Goal: Task Accomplishment & Management: Complete application form

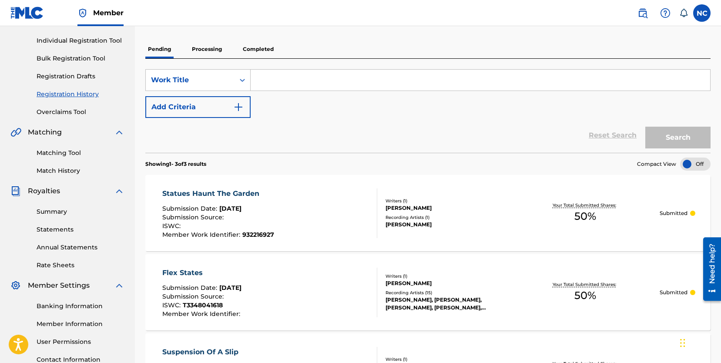
scroll to position [86, 0]
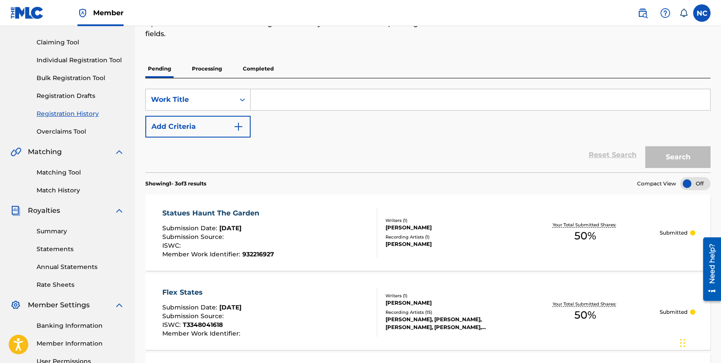
click at [69, 58] on link "Individual Registration Tool" at bounding box center [81, 60] width 88 height 9
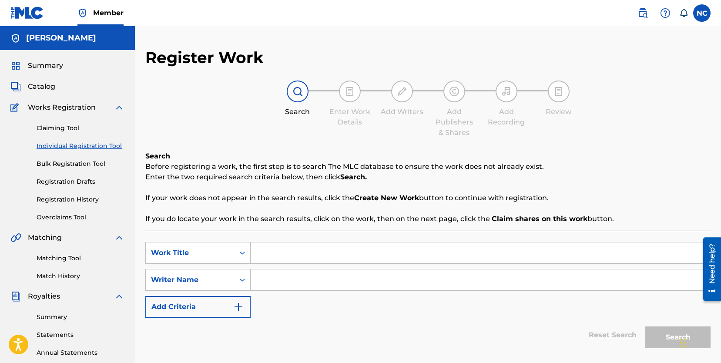
click at [40, 86] on span "Catalog" at bounding box center [41, 86] width 27 height 10
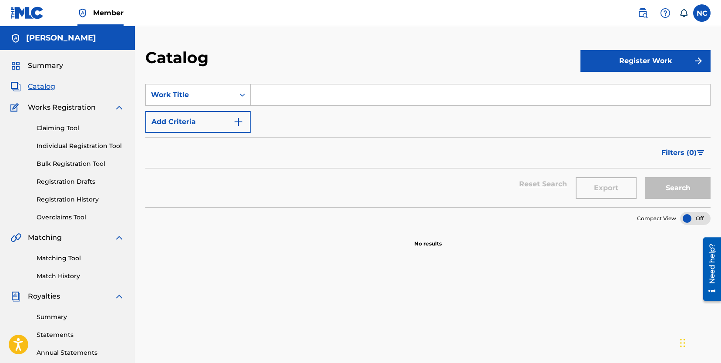
click at [48, 68] on span "Summary" at bounding box center [45, 65] width 35 height 10
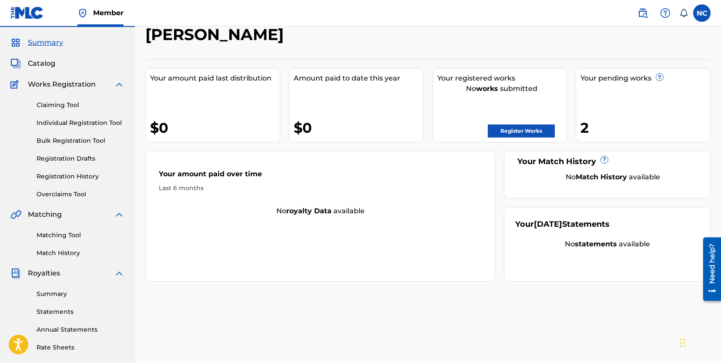
scroll to position [23, 0]
click at [504, 94] on div "No works submitted" at bounding box center [502, 89] width 130 height 10
click at [697, 12] on label at bounding box center [701, 12] width 17 height 17
click at [702, 13] on input "NC [PERSON_NAME] [EMAIL_ADDRESS][DOMAIN_NAME] Notification Preferences Profile …" at bounding box center [702, 13] width 0 height 0
click at [643, 10] on img at bounding box center [642, 13] width 10 height 10
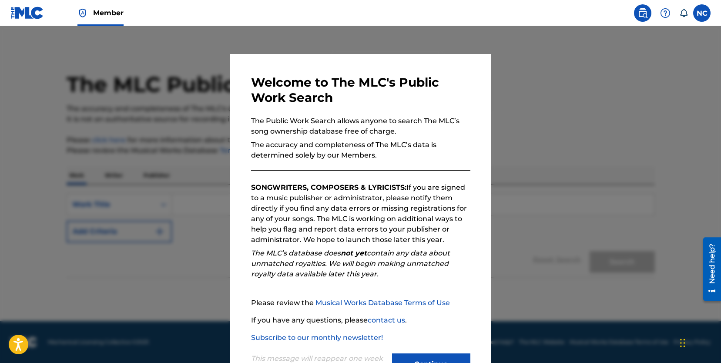
scroll to position [35, 0]
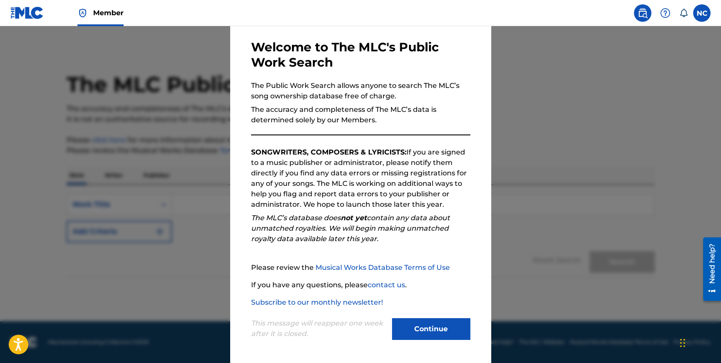
click at [414, 331] on button "Continue" at bounding box center [431, 329] width 78 height 22
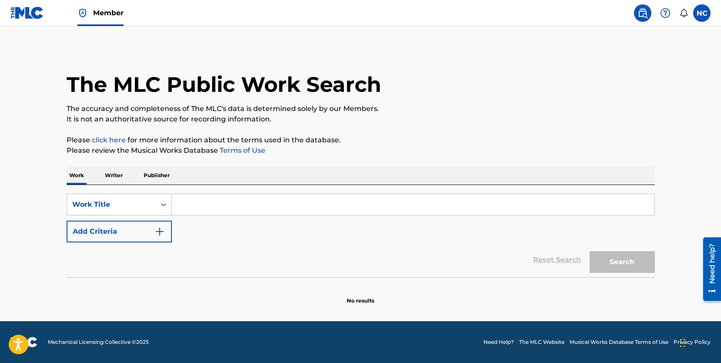
click at [92, 12] on link "Member" at bounding box center [100, 13] width 46 height 26
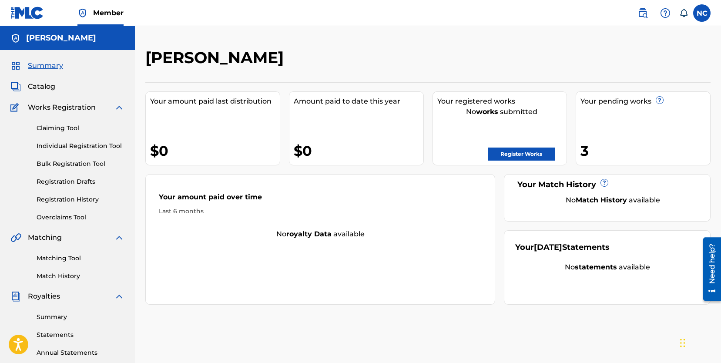
click at [45, 86] on span "Catalog" at bounding box center [41, 86] width 27 height 10
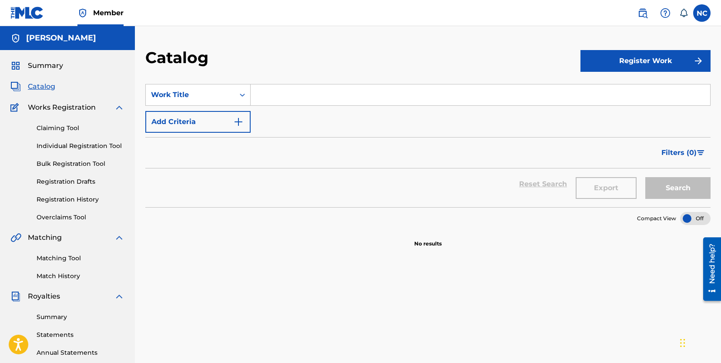
click at [86, 178] on link "Registration Drafts" at bounding box center [81, 181] width 88 height 9
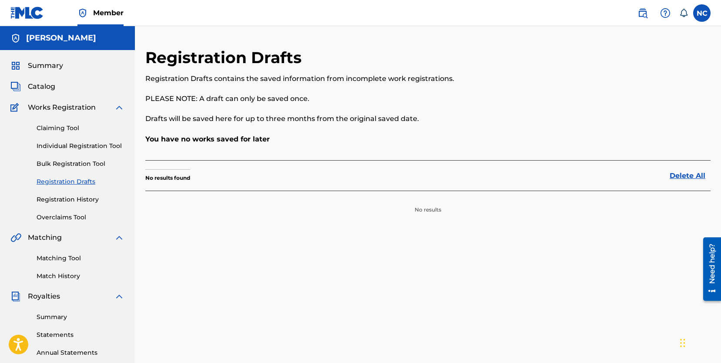
click at [85, 198] on link "Registration History" at bounding box center [81, 199] width 88 height 9
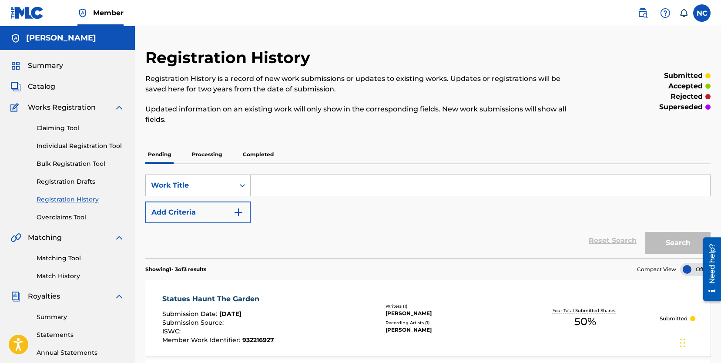
click at [71, 146] on link "Individual Registration Tool" at bounding box center [81, 145] width 88 height 9
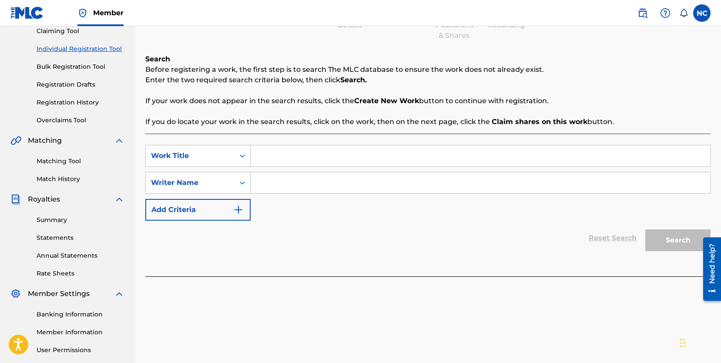
scroll to position [177, 0]
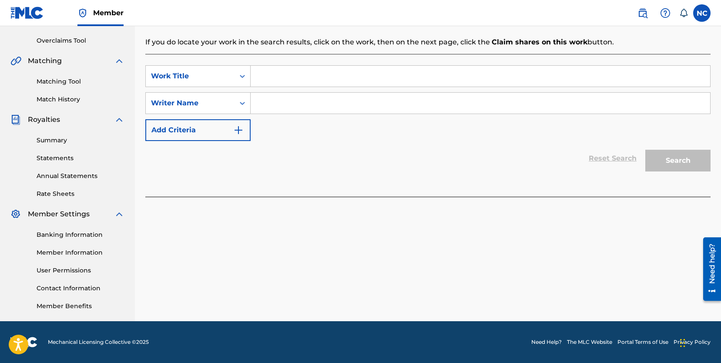
click at [344, 72] on input "Search Form" at bounding box center [480, 76] width 459 height 21
type input "Spilling"
click at [349, 102] on input "Search Form" at bounding box center [480, 103] width 459 height 21
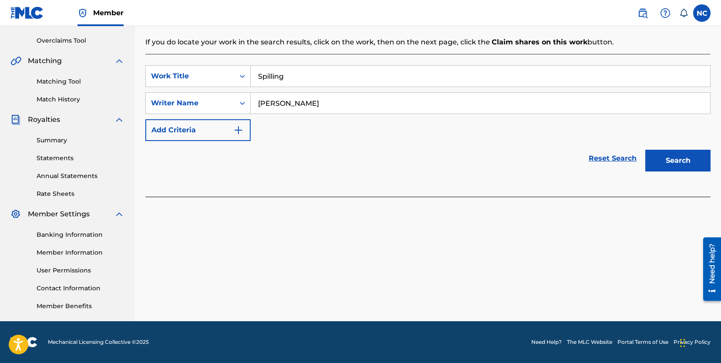
type input "[PERSON_NAME]"
click at [645, 150] on button "Search" at bounding box center [677, 161] width 65 height 22
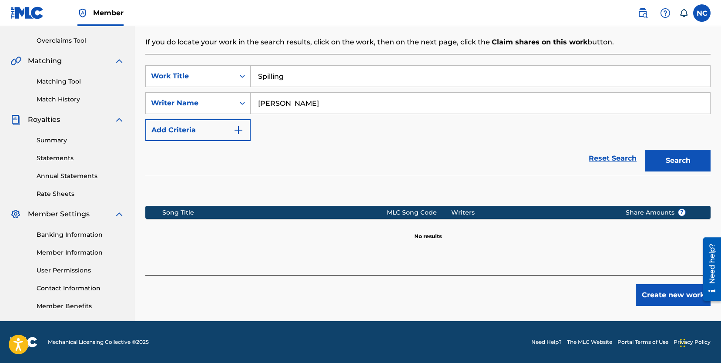
click at [665, 298] on button "Create new work" at bounding box center [673, 295] width 75 height 22
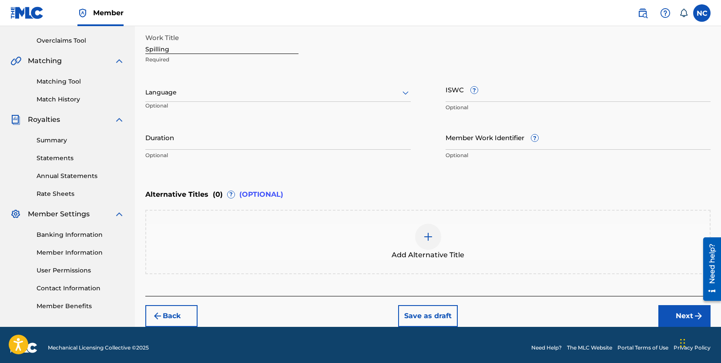
click at [463, 90] on input "ISWC ?" at bounding box center [578, 89] width 265 height 25
paste input "T3228394507"
type input "T3228394507"
click at [476, 139] on input "Member Work Identifier ?" at bounding box center [578, 137] width 265 height 25
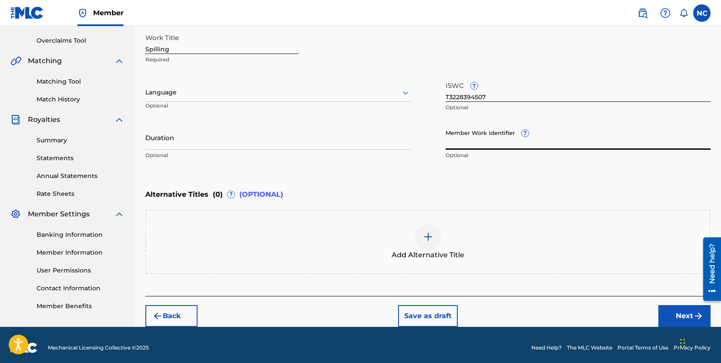
click at [676, 308] on button "Next" at bounding box center [684, 316] width 52 height 22
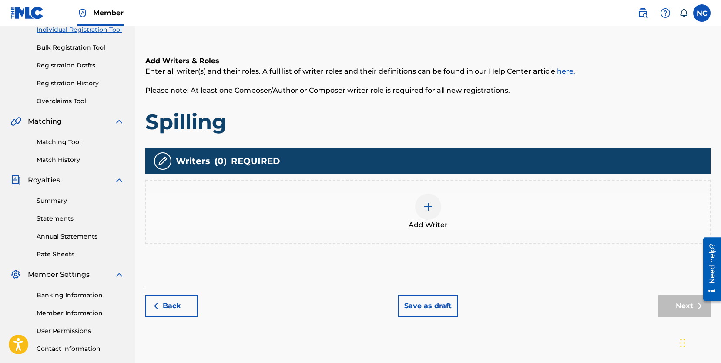
scroll to position [133, 0]
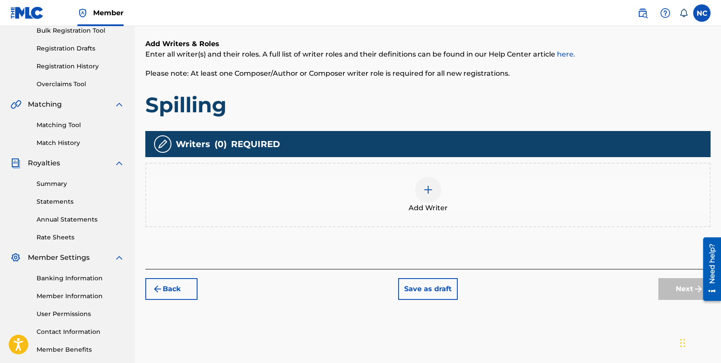
click at [184, 291] on button "Back" at bounding box center [171, 289] width 52 height 22
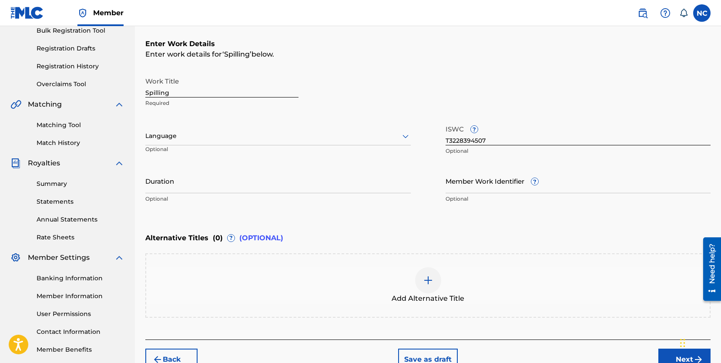
click at [428, 274] on div at bounding box center [428, 280] width 26 height 26
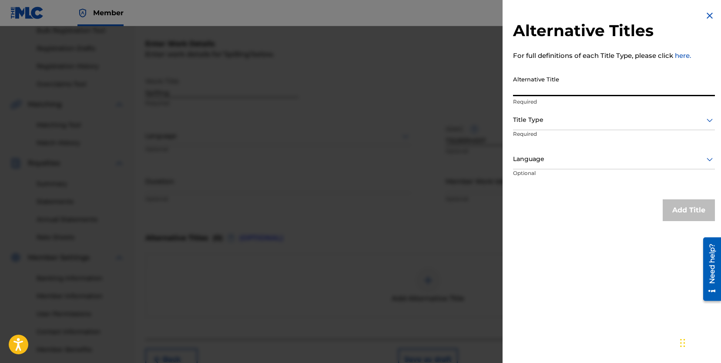
click at [559, 84] on input "Alternative Title" at bounding box center [614, 83] width 202 height 25
paste input "Spilling (feat. Yarn/Wire)"
type input "Spilling (feat. Yarn/Wire)"
click at [553, 125] on div at bounding box center [614, 119] width 202 height 11
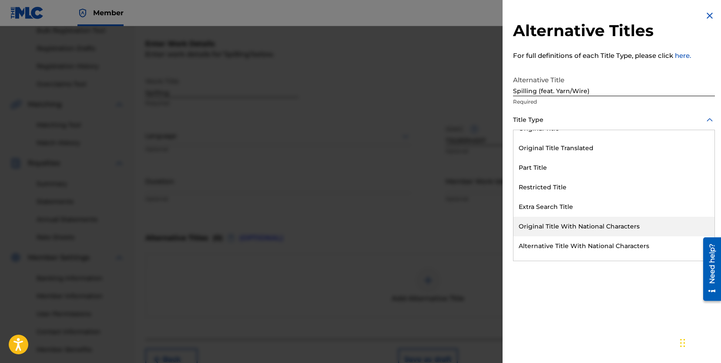
scroll to position [85, 0]
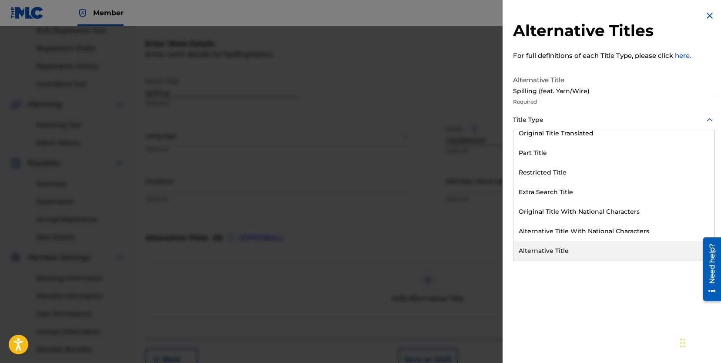
click at [572, 247] on div "Alternative Title" at bounding box center [613, 251] width 201 height 20
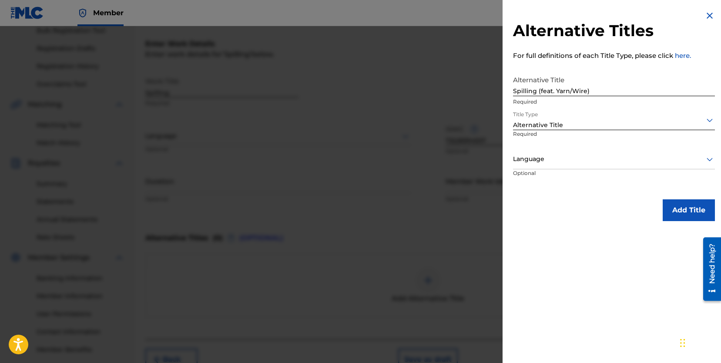
click at [667, 206] on button "Add Title" at bounding box center [689, 210] width 52 height 22
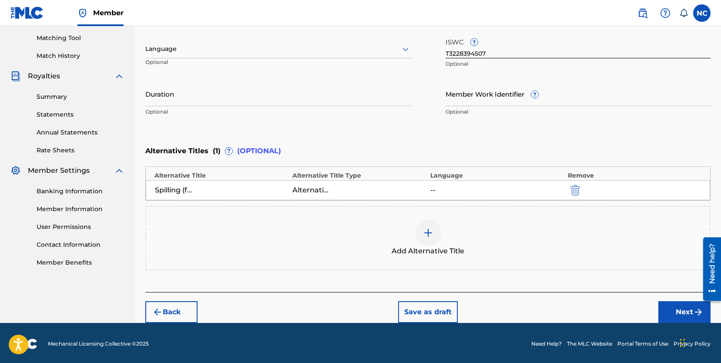
scroll to position [222, 0]
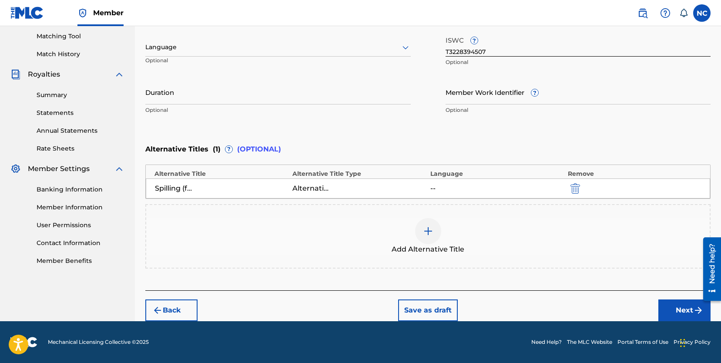
click at [667, 310] on button "Next" at bounding box center [684, 310] width 52 height 22
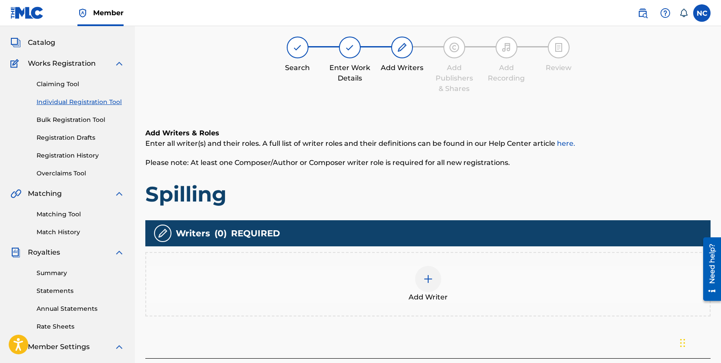
scroll to position [39, 0]
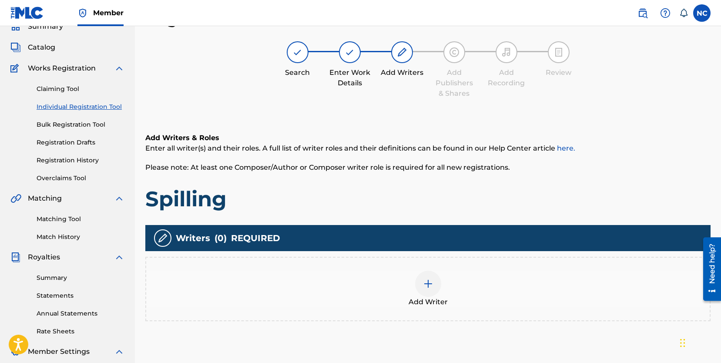
click at [431, 291] on div at bounding box center [428, 284] width 26 height 26
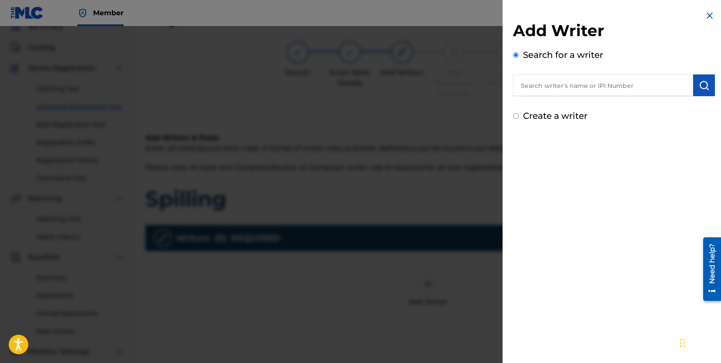
click at [573, 89] on input "text" at bounding box center [603, 85] width 180 height 22
paste input "720530977"
type input "720530977"
click at [698, 91] on button "submit" at bounding box center [704, 85] width 22 height 22
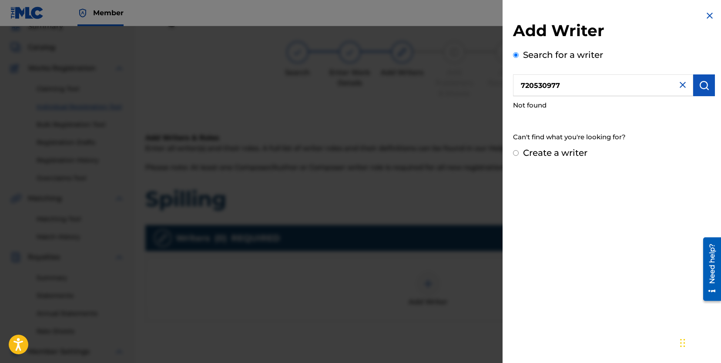
click at [567, 152] on label "Create a writer" at bounding box center [555, 152] width 64 height 10
radio input "true"
click at [519, 152] on input "Create a writer" at bounding box center [516, 153] width 6 height 6
radio input "false"
radio input "true"
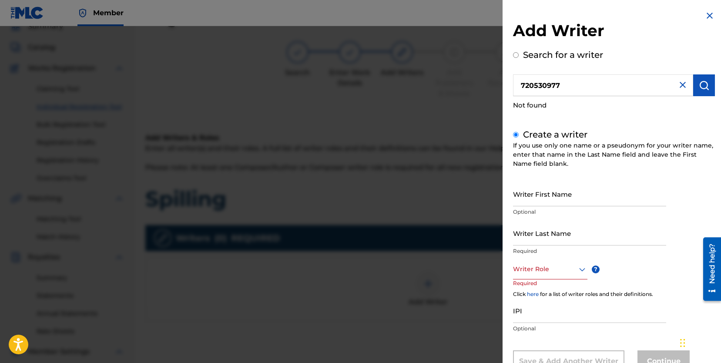
click at [544, 264] on div "Writer Role" at bounding box center [550, 270] width 74 height 20
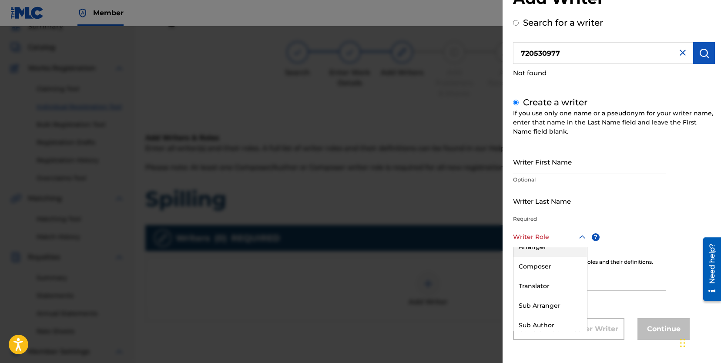
scroll to position [70, 0]
click at [538, 268] on div "Composer" at bounding box center [550, 266] width 74 height 20
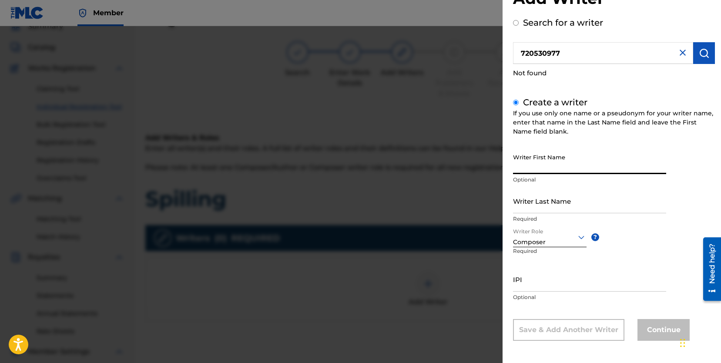
click at [548, 168] on input "Writer First Name" at bounding box center [589, 161] width 153 height 25
type input "[PERSON_NAME]"
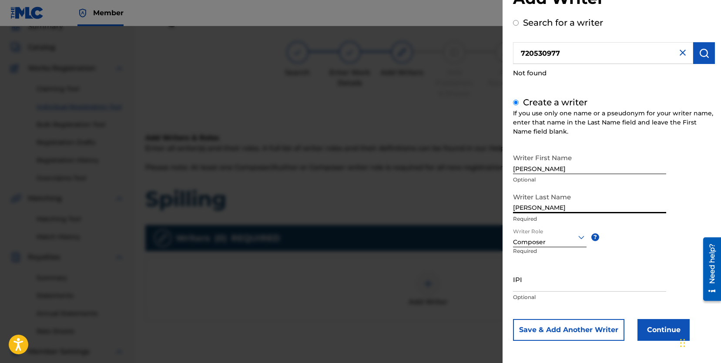
type input "[PERSON_NAME]"
click at [547, 283] on input "IPI" at bounding box center [589, 279] width 153 height 25
paste input "720530977"
type input "720530977"
click at [645, 325] on button "Continue" at bounding box center [663, 330] width 52 height 22
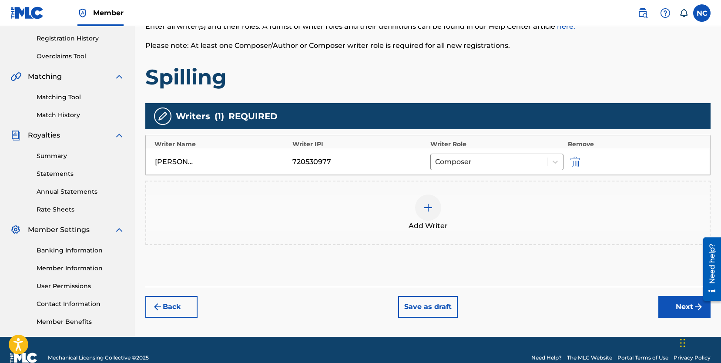
scroll to position [177, 0]
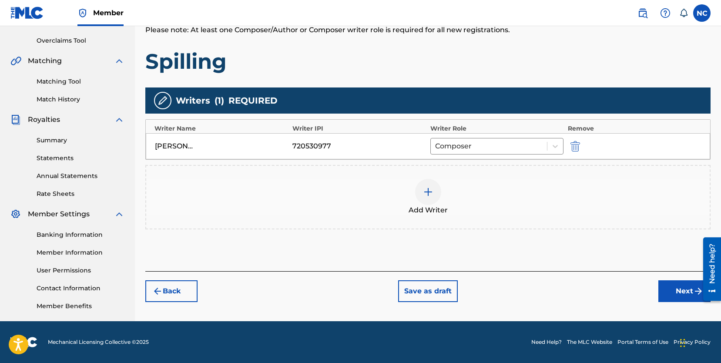
click at [662, 289] on button "Next" at bounding box center [684, 291] width 52 height 22
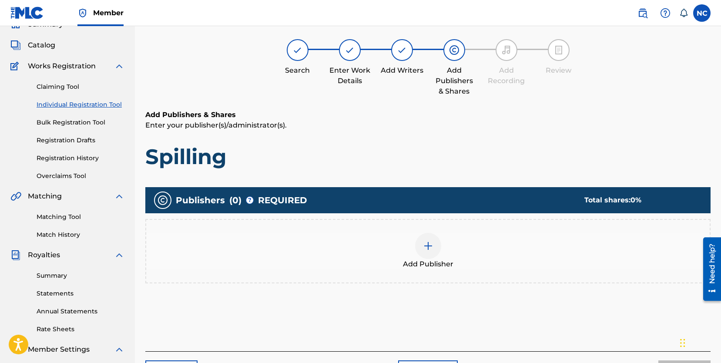
scroll to position [39, 0]
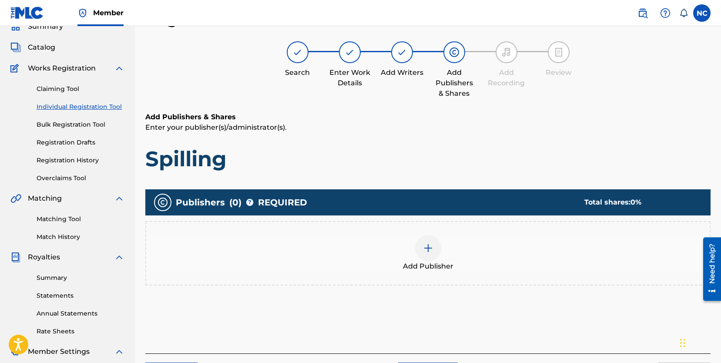
click at [429, 247] on img at bounding box center [428, 248] width 10 height 10
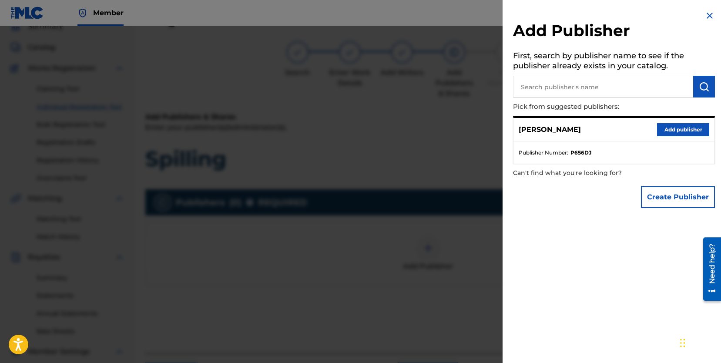
click at [578, 89] on input "text" at bounding box center [603, 87] width 180 height 22
click at [655, 206] on button "Create Publisher" at bounding box center [678, 197] width 74 height 22
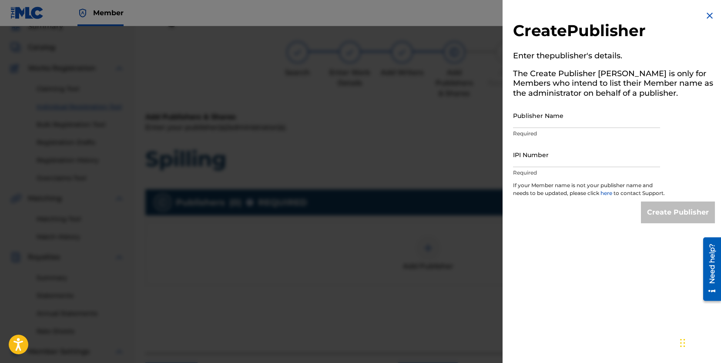
click at [584, 122] on input "Publisher Name" at bounding box center [586, 115] width 147 height 25
type input "Tractus"
click at [558, 155] on input "IPI Number" at bounding box center [586, 154] width 147 height 25
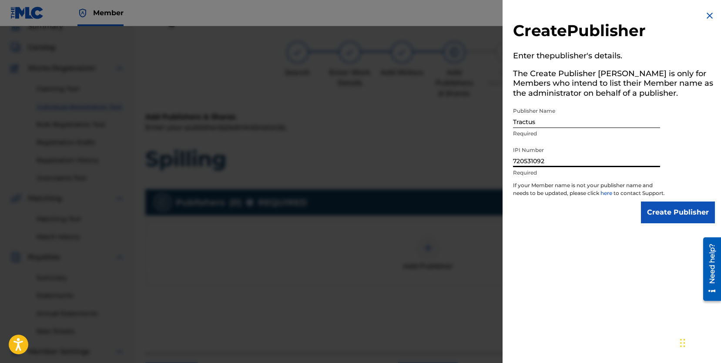
type input "720531092"
click at [653, 214] on input "Create Publisher" at bounding box center [678, 212] width 74 height 22
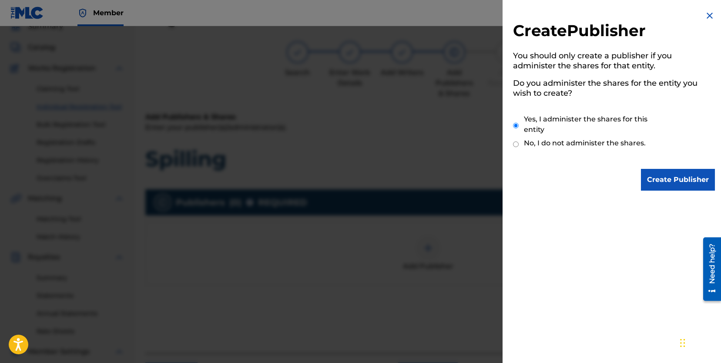
click at [666, 181] on input "Create Publisher" at bounding box center [678, 180] width 74 height 22
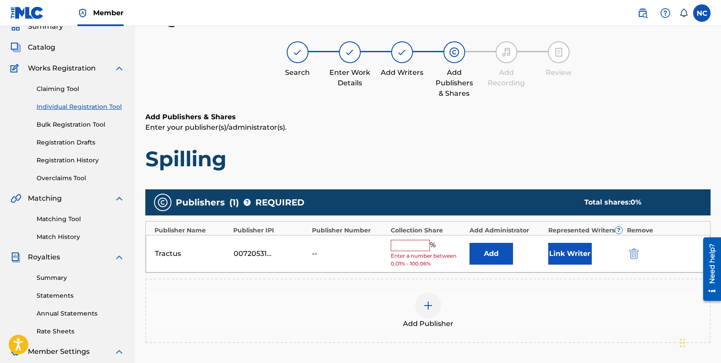
click at [412, 244] on input "text" at bounding box center [410, 245] width 39 height 11
click at [409, 181] on div "Add Publishers & Shares Enter your publisher(s)/administrator(s). Spilling Publ…" at bounding box center [427, 261] width 565 height 299
click at [399, 246] on input "text" at bounding box center [410, 245] width 39 height 11
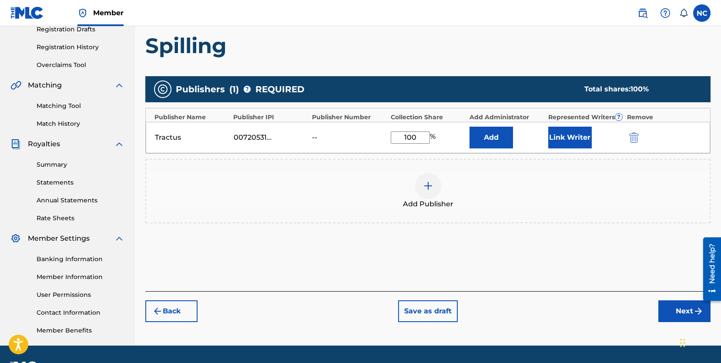
type input "100"
click at [676, 307] on button "Next" at bounding box center [684, 311] width 52 height 22
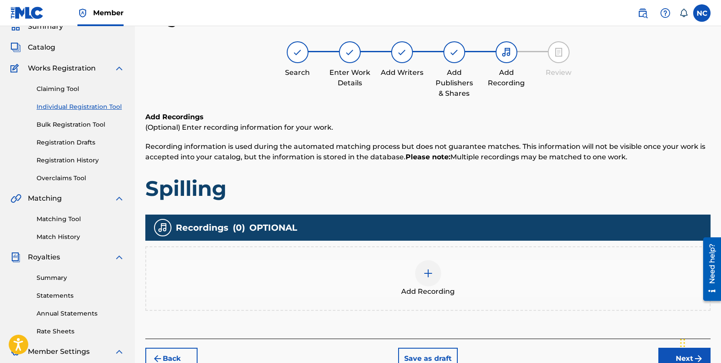
click at [433, 272] on div at bounding box center [428, 273] width 26 height 26
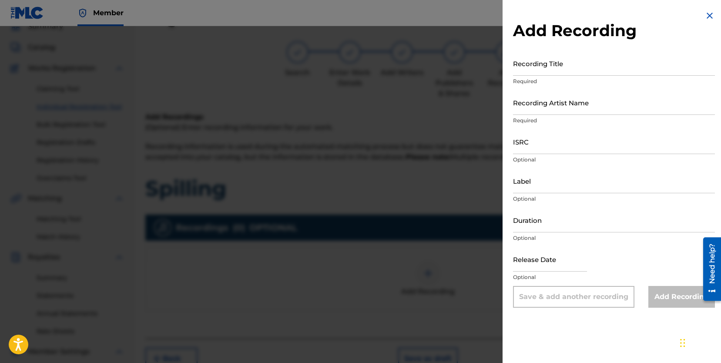
click at [543, 68] on input "Recording Title" at bounding box center [614, 63] width 202 height 25
paste input "Spilling (feat. Yarn/Wire)"
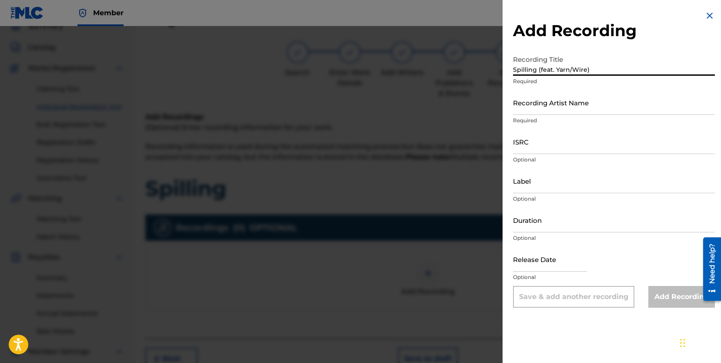
type input "Spilling (feat. Yarn/Wire)"
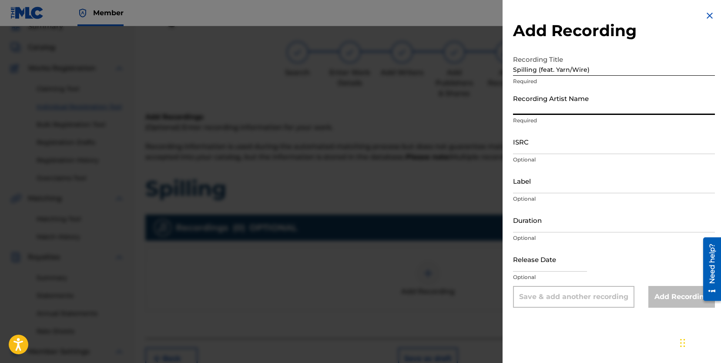
click at [548, 107] on input "Recording Artist Name" at bounding box center [614, 102] width 202 height 25
type input "[PERSON_NAME]"
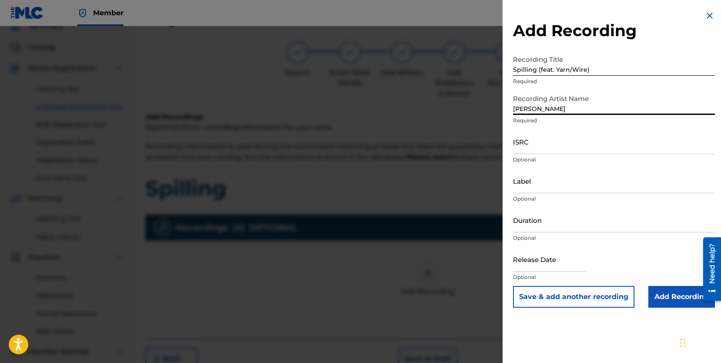
click at [551, 144] on input "ISRC" at bounding box center [614, 141] width 202 height 25
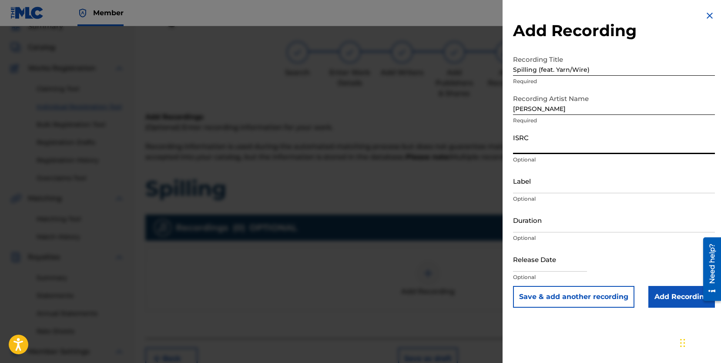
paste input "QZMER2498075"
type input "QZMER2498075"
click at [529, 188] on input "Label" at bounding box center [614, 180] width 202 height 25
type input "Tractus"
click at [669, 297] on input "Add Recording" at bounding box center [681, 297] width 67 height 22
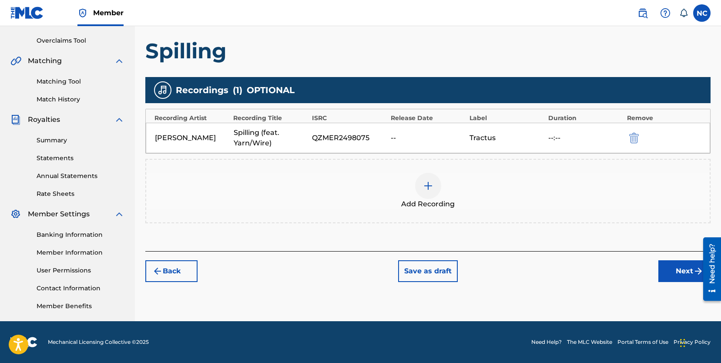
click at [664, 277] on button "Next" at bounding box center [684, 271] width 52 height 22
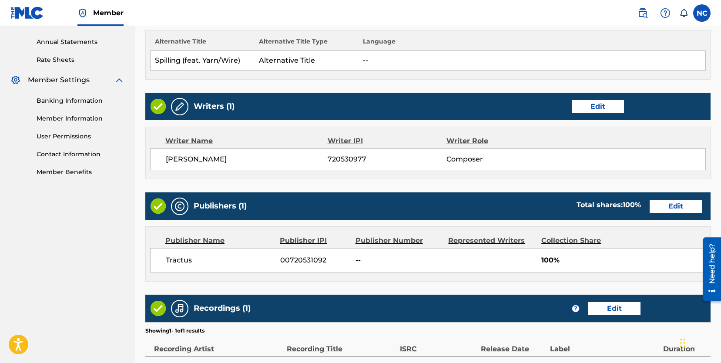
scroll to position [411, 0]
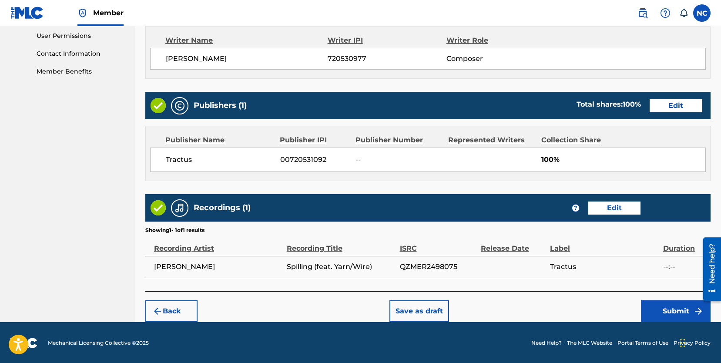
click at [670, 303] on button "Submit" at bounding box center [676, 311] width 70 height 22
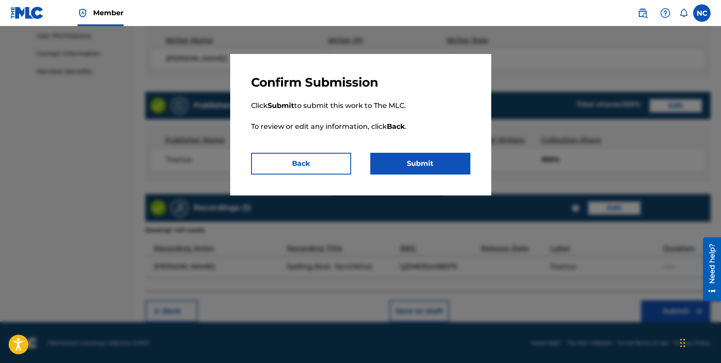
click at [439, 166] on button "Submit" at bounding box center [420, 164] width 100 height 22
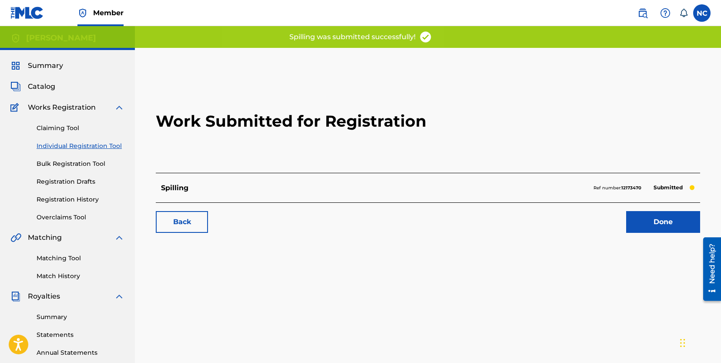
click at [644, 218] on link "Done" at bounding box center [663, 222] width 74 height 22
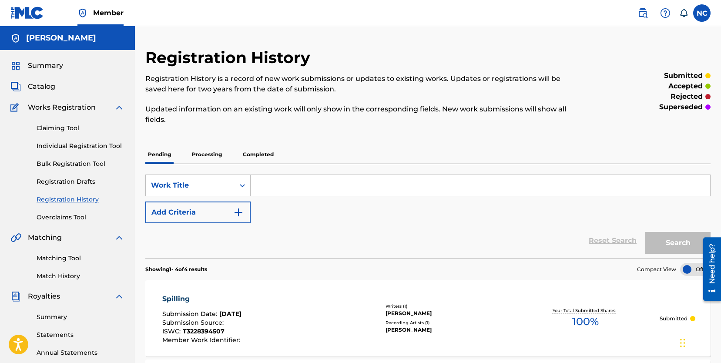
click at [48, 296] on span "Royalties" at bounding box center [44, 296] width 32 height 10
click at [54, 315] on link "Summary" at bounding box center [81, 316] width 88 height 9
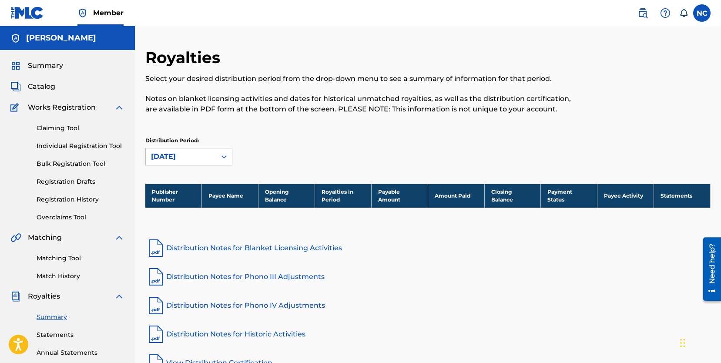
scroll to position [177, 0]
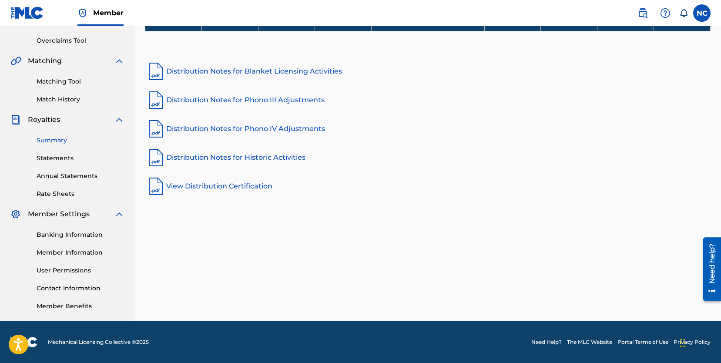
click at [80, 251] on link "Member Information" at bounding box center [81, 252] width 88 height 9
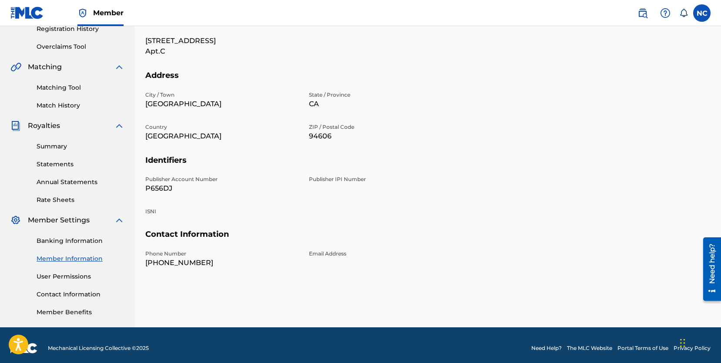
scroll to position [177, 0]
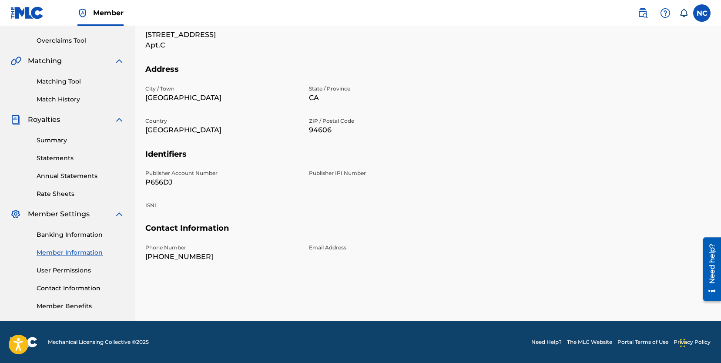
click at [75, 266] on link "User Permissions" at bounding box center [81, 270] width 88 height 9
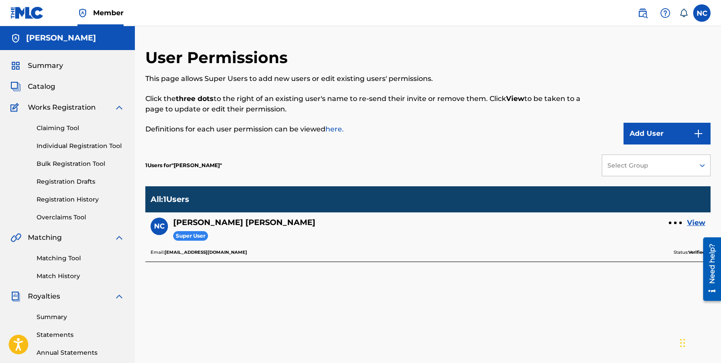
click at [698, 219] on link "View" at bounding box center [696, 223] width 18 height 10
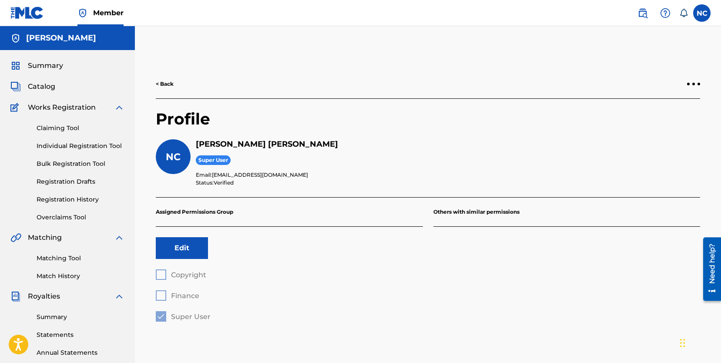
click at [216, 158] on span "Super User" at bounding box center [213, 160] width 35 height 10
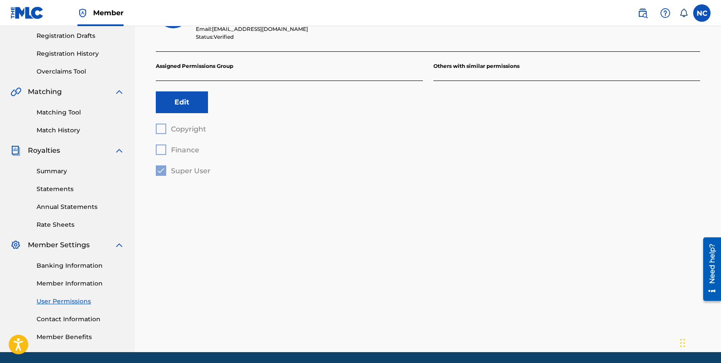
scroll to position [147, 0]
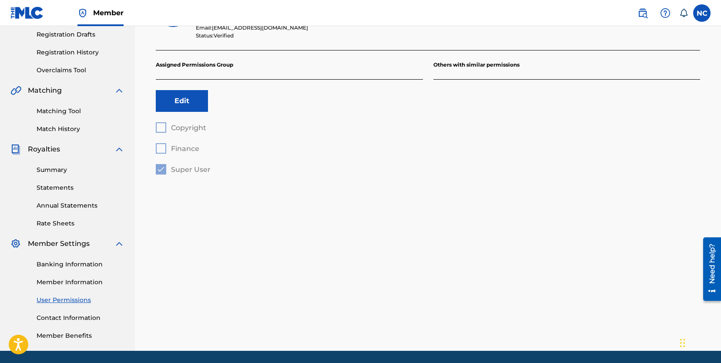
click at [57, 315] on link "Contact Information" at bounding box center [81, 317] width 88 height 9
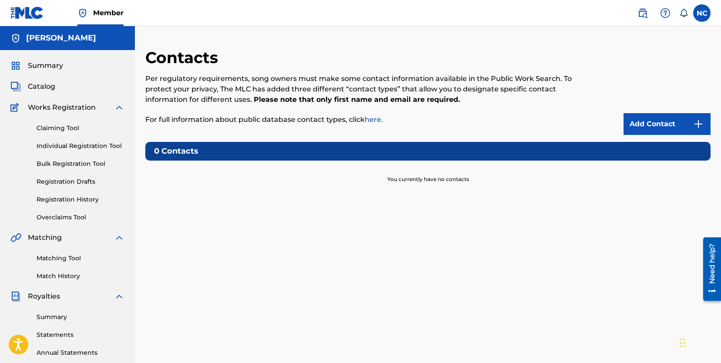
click at [630, 123] on link "Add Contact" at bounding box center [666, 124] width 87 height 22
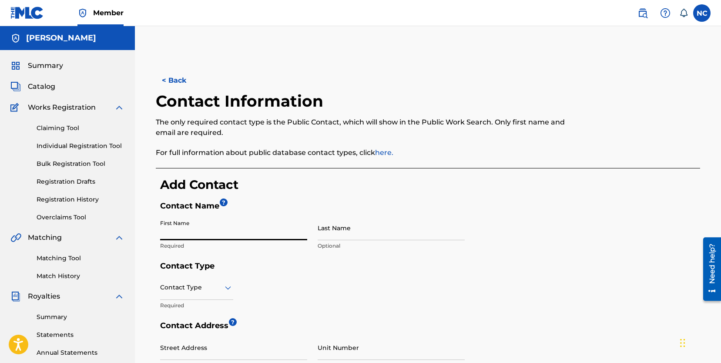
click at [277, 235] on input "First Name" at bounding box center [233, 227] width 147 height 25
type input "[PERSON_NAME]"
click at [314, 202] on h5 "Contact Name ?" at bounding box center [430, 208] width 540 height 14
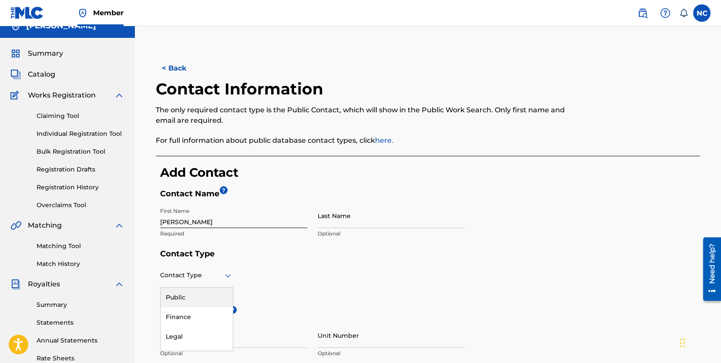
click at [224, 288] on div "Public, 1 of 4. 4 results available. Use Up and Down to choose options, press E…" at bounding box center [196, 275] width 73 height 25
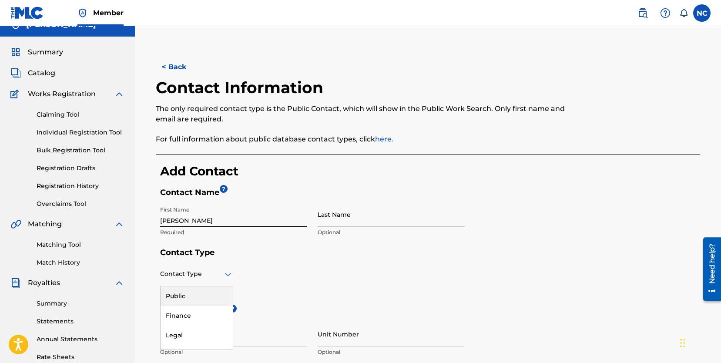
scroll to position [16, 0]
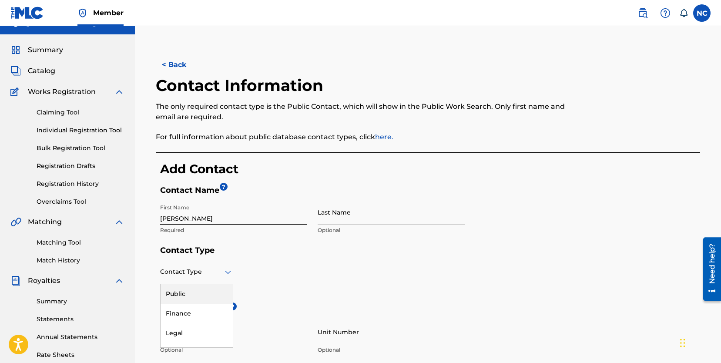
click at [216, 286] on div "Public" at bounding box center [197, 294] width 72 height 20
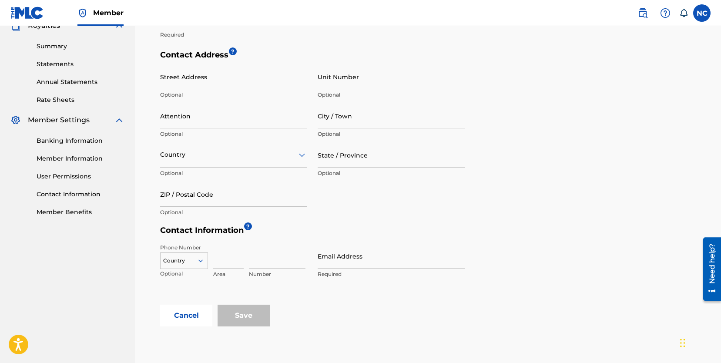
scroll to position [272, 0]
click at [322, 259] on input "Email Address" at bounding box center [391, 254] width 147 height 25
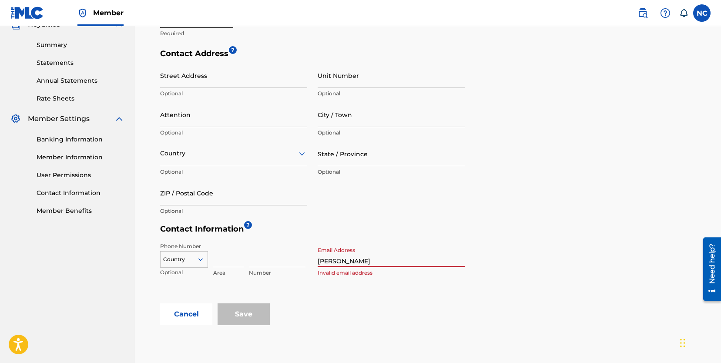
type input "[EMAIL_ADDRESS][DOMAIN_NAME]"
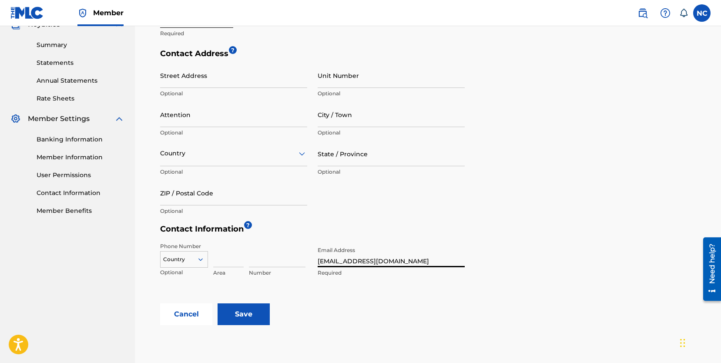
click at [246, 322] on input "Save" at bounding box center [244, 314] width 52 height 22
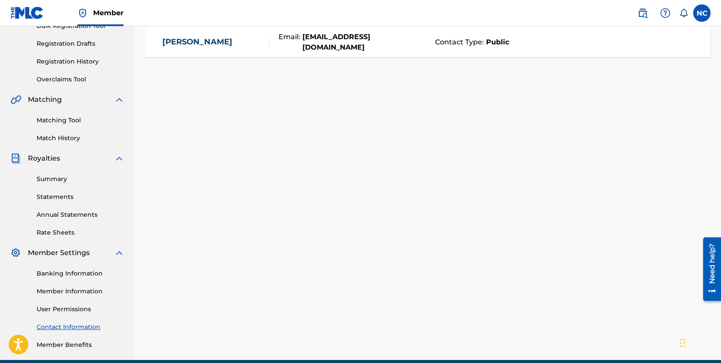
scroll to position [177, 0]
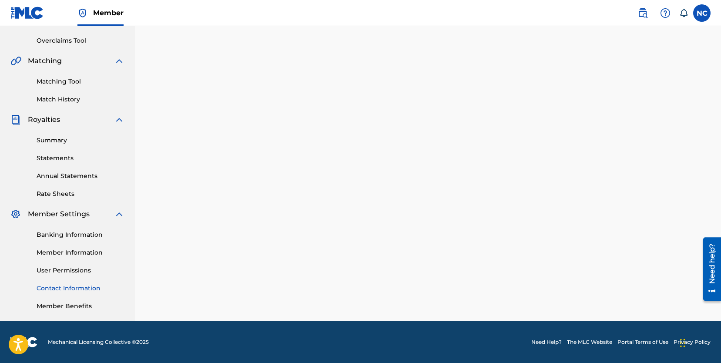
click at [69, 308] on link "Member Benefits" at bounding box center [81, 306] width 88 height 9
click at [67, 195] on link "Rate Sheets" at bounding box center [81, 193] width 88 height 9
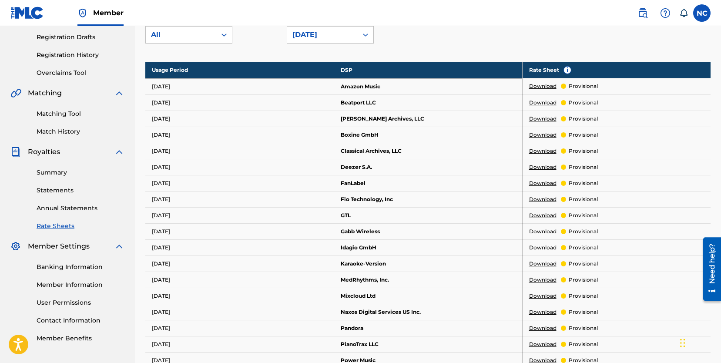
scroll to position [89, 0]
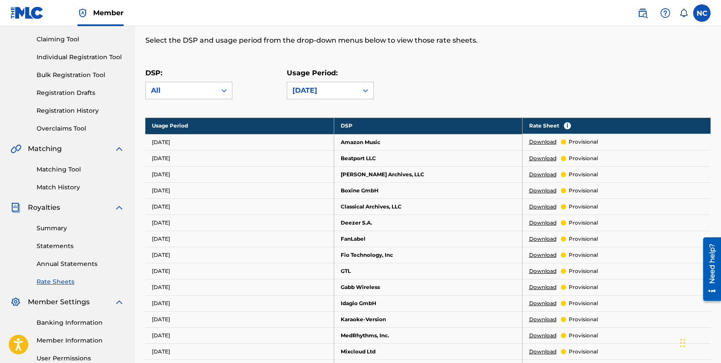
click at [80, 127] on link "Overclaims Tool" at bounding box center [81, 128] width 88 height 9
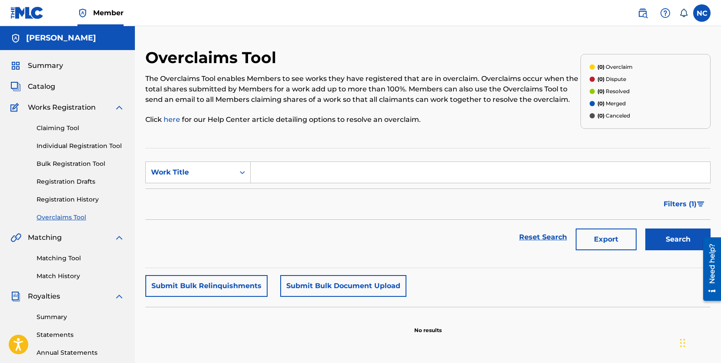
click at [49, 85] on span "Catalog" at bounding box center [41, 86] width 27 height 10
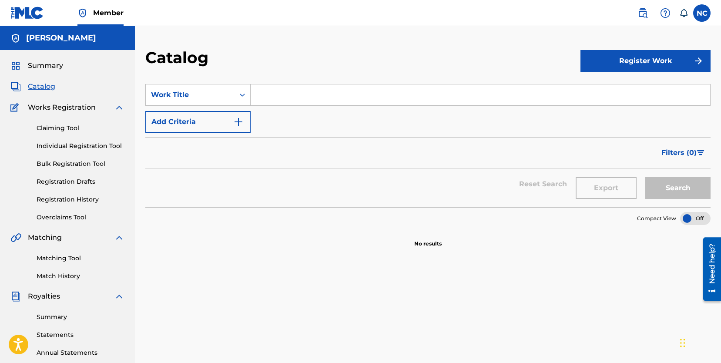
click at [43, 65] on span "Summary" at bounding box center [45, 65] width 35 height 10
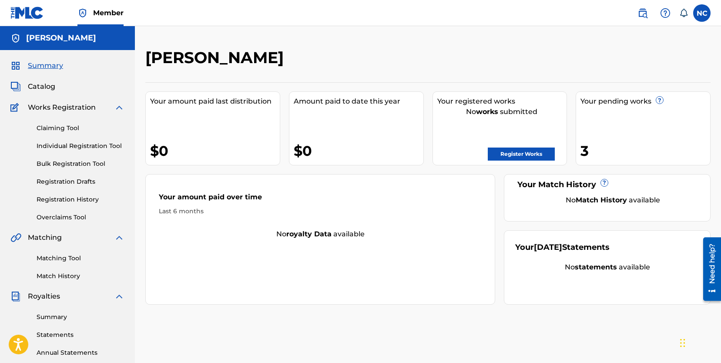
click at [84, 197] on link "Registration History" at bounding box center [81, 199] width 88 height 9
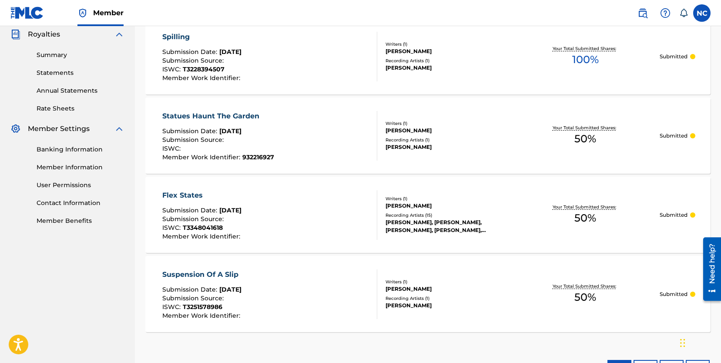
scroll to position [328, 0]
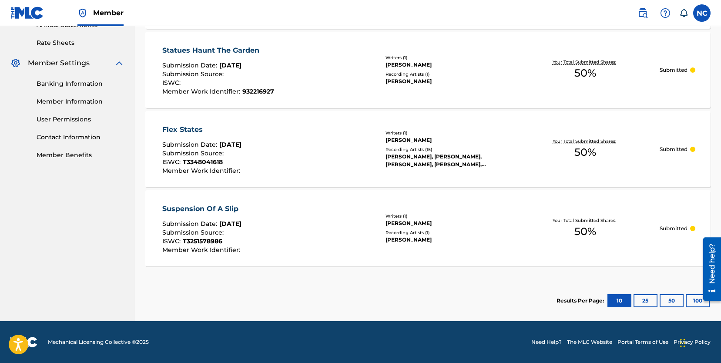
click at [219, 207] on div "Suspension Of A Slip" at bounding box center [202, 209] width 80 height 10
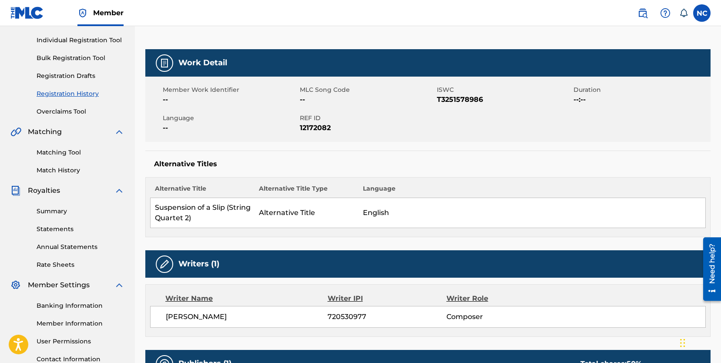
scroll to position [355, 0]
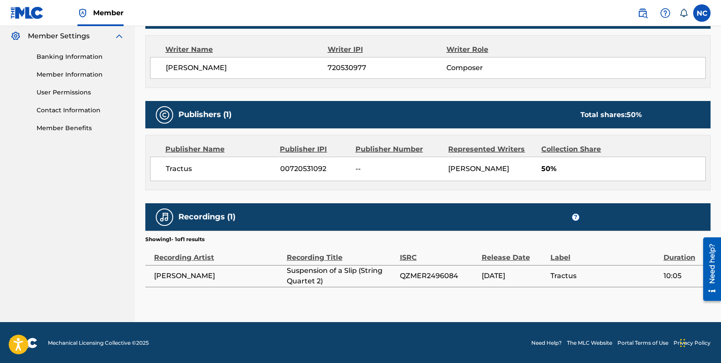
click at [618, 114] on div "Total shares: 50 %" at bounding box center [610, 115] width 61 height 10
click at [230, 116] on h5 "Publishers (1)" at bounding box center [204, 115] width 53 height 10
click at [165, 108] on div at bounding box center [164, 114] width 17 height 17
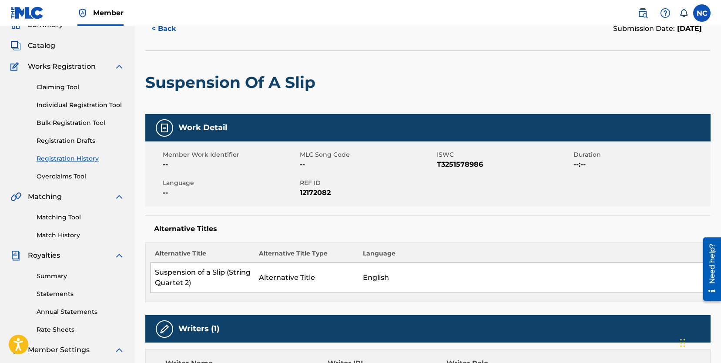
scroll to position [10, 0]
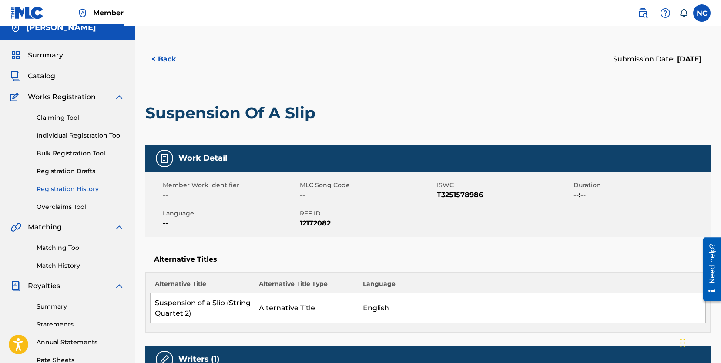
click at [163, 154] on img at bounding box center [164, 158] width 10 height 10
click at [74, 170] on link "Registration Drafts" at bounding box center [81, 171] width 88 height 9
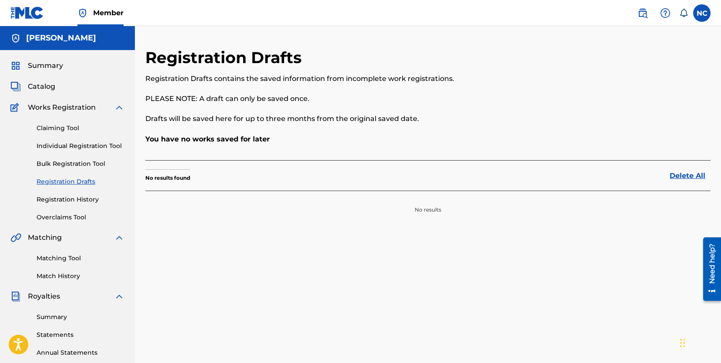
click at [77, 163] on link "Bulk Registration Tool" at bounding box center [81, 163] width 88 height 9
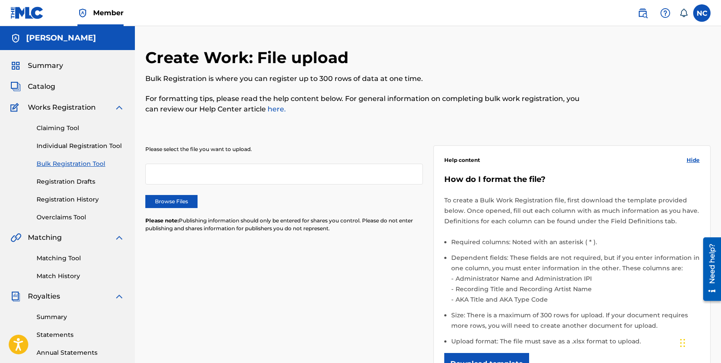
click at [76, 148] on link "Individual Registration Tool" at bounding box center [81, 145] width 88 height 9
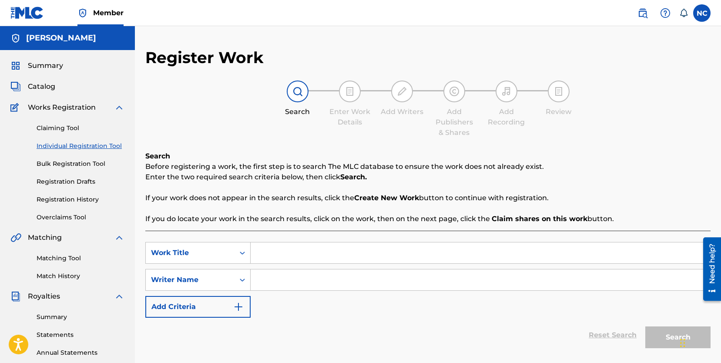
click at [70, 130] on link "Claiming Tool" at bounding box center [81, 128] width 88 height 9
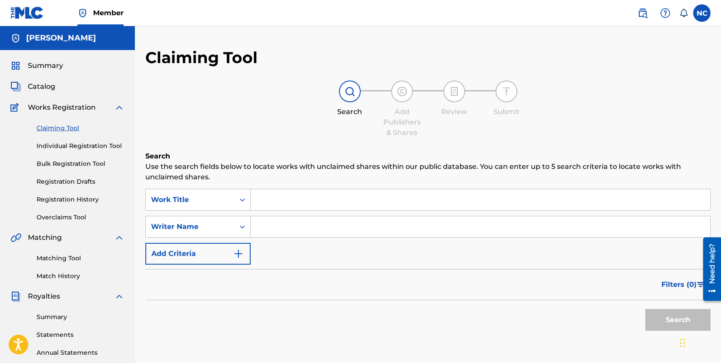
click at [281, 227] on input "Search Form" at bounding box center [480, 226] width 459 height 21
type input "[PERSON_NAME]"
click at [673, 316] on button "Search" at bounding box center [677, 320] width 65 height 22
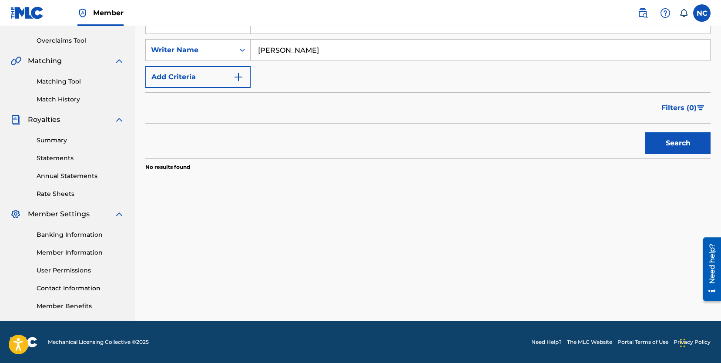
click at [202, 75] on button "Add Criteria" at bounding box center [197, 77] width 105 height 22
